Goal: Task Accomplishment & Management: Use online tool/utility

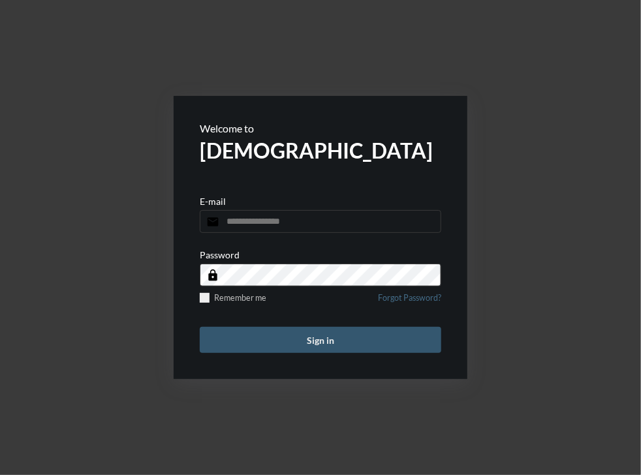
type input "**********"
click at [287, 341] on button "Sign in" at bounding box center [320, 340] width 241 height 26
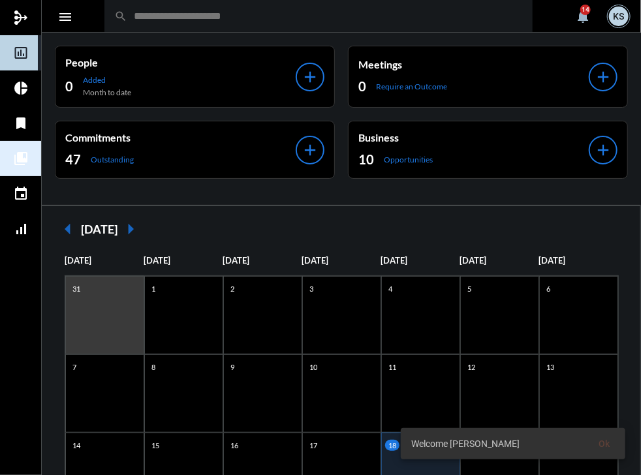
click at [19, 157] on mat-icon "collections_bookmark" at bounding box center [21, 159] width 16 height 16
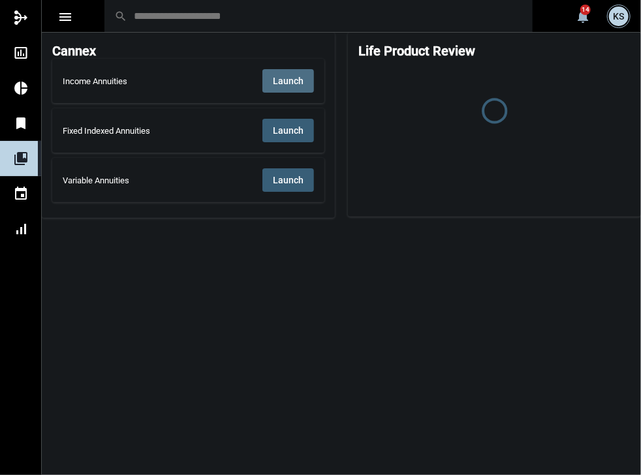
click at [299, 81] on span "Launch" at bounding box center [288, 81] width 31 height 10
